Goal: Answer question/provide support: Share knowledge or assist other users

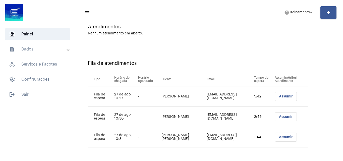
scroll to position [47, 0]
click at [279, 97] on span "Assumir" at bounding box center [286, 97] width 14 height 4
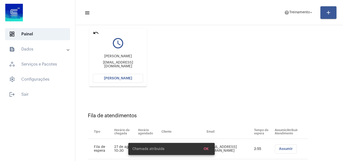
scroll to position [16, 0]
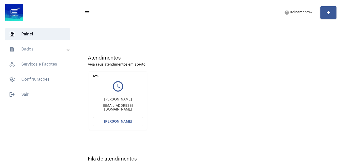
click at [118, 120] on span "[PERSON_NAME]" at bounding box center [118, 122] width 28 height 4
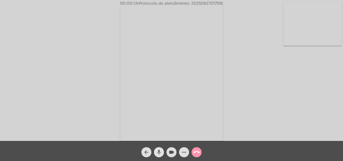
click at [162, 153] on mat-icon "mic" at bounding box center [159, 152] width 6 height 6
click at [159, 148] on span "mic_off" at bounding box center [159, 152] width 6 height 10
click at [203, 4] on span "• Protocolo do atendimento: 20250827017516" at bounding box center [180, 4] width 85 height 4
copy span "20250827017516"
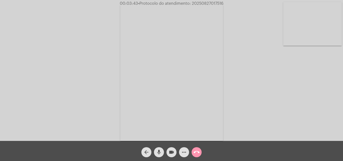
click at [197, 150] on mat-icon "call_end" at bounding box center [197, 152] width 6 height 6
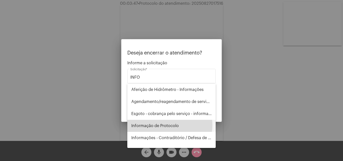
click at [169, 125] on span "Informação de Protocolo" at bounding box center [171, 126] width 80 height 12
type input "Informação de Protocolo"
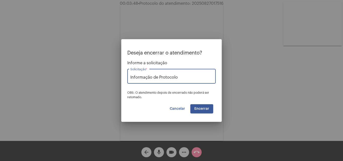
click at [205, 110] on span "Encerrar" at bounding box center [201, 109] width 15 height 4
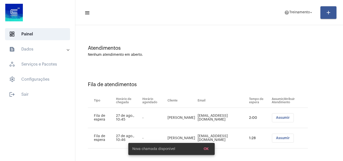
scroll to position [27, 0]
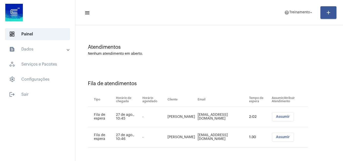
click at [279, 117] on span "Assumir" at bounding box center [283, 117] width 14 height 4
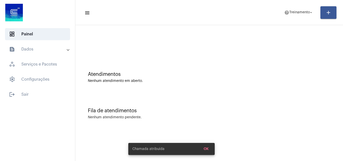
scroll to position [0, 0]
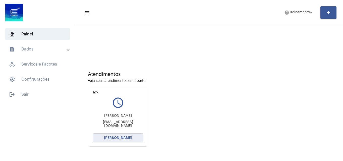
click at [115, 140] on button "[PERSON_NAME]" at bounding box center [118, 137] width 50 height 9
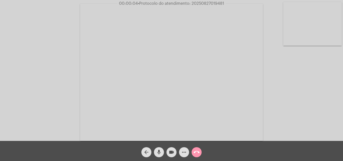
click at [159, 150] on mat-icon "mic" at bounding box center [159, 152] width 6 height 6
click at [280, 79] on div "Acessando Câmera e Microfone..." at bounding box center [172, 71] width 342 height 141
click at [159, 151] on mat-icon "mic_off" at bounding box center [159, 152] width 6 height 6
click at [162, 150] on button "mic" at bounding box center [159, 152] width 10 height 10
click at [160, 151] on mat-icon "mic_off" at bounding box center [159, 152] width 6 height 6
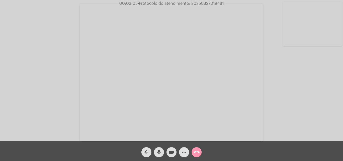
click at [185, 150] on mat-icon "more_horiz" at bounding box center [184, 152] width 6 height 6
click at [181, 150] on button "more_horiz" at bounding box center [184, 152] width 10 height 10
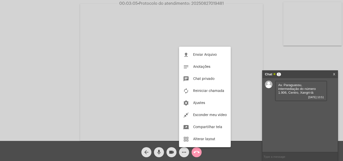
drag, startPoint x: 278, startPoint y: 84, endPoint x: 297, endPoint y: 90, distance: 20.4
click at [302, 90] on div at bounding box center [171, 80] width 343 height 161
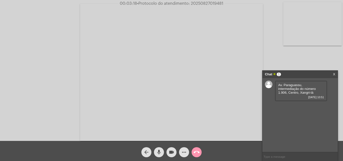
drag, startPoint x: 281, startPoint y: 85, endPoint x: 307, endPoint y: 89, distance: 26.5
click at [315, 91] on div "Av. Paraguassu, intermediação do número 1.906, Centro, Xangri-lá [DATE] 10:51" at bounding box center [301, 91] width 52 height 21
